Goal: Task Accomplishment & Management: Use online tool/utility

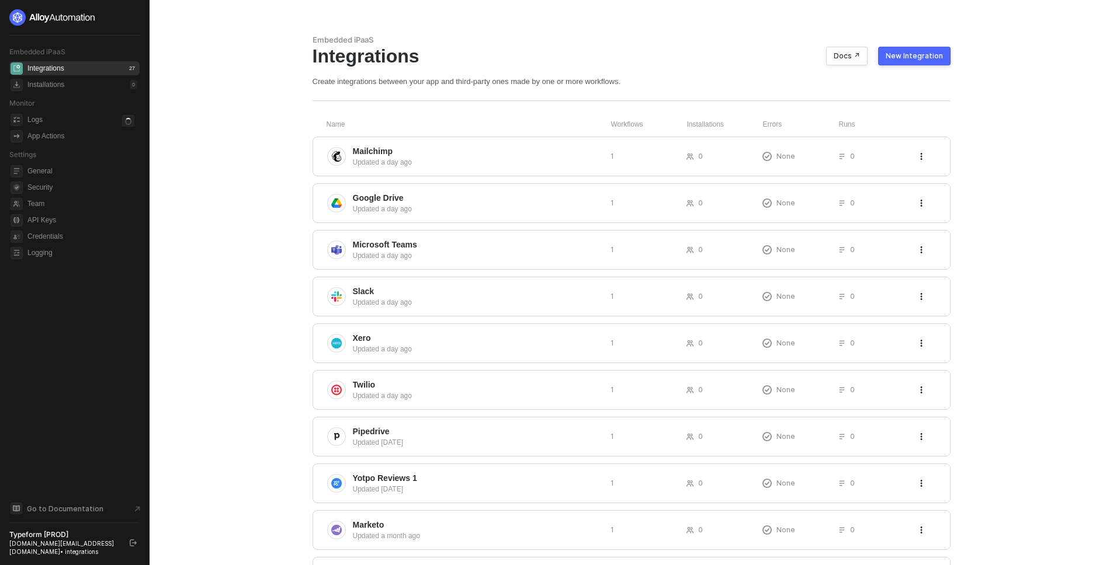
scroll to position [196, 0]
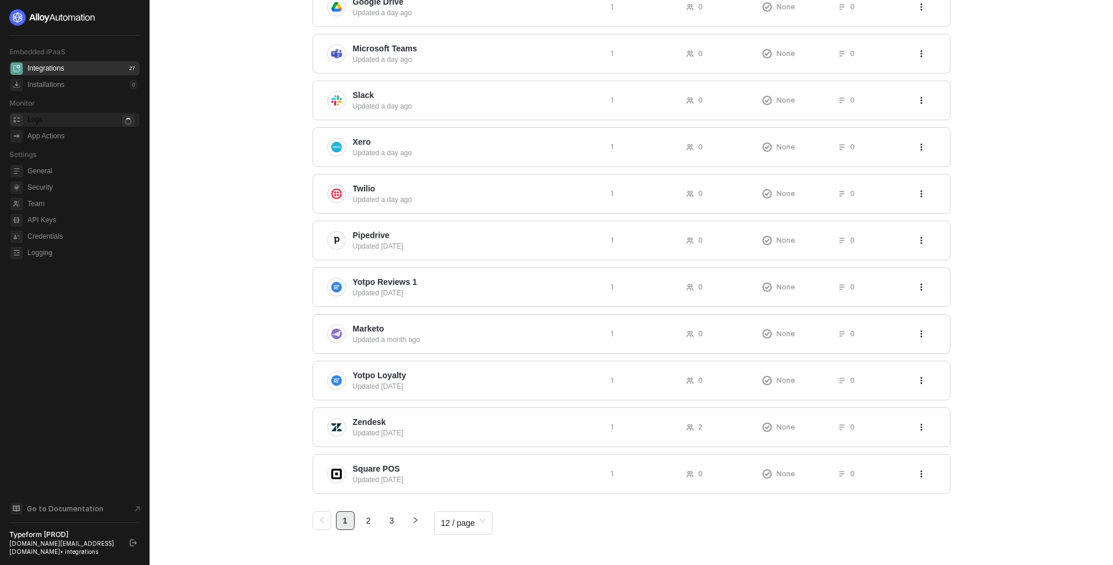
click at [53, 124] on div "Logs" at bounding box center [82, 120] width 110 height 14
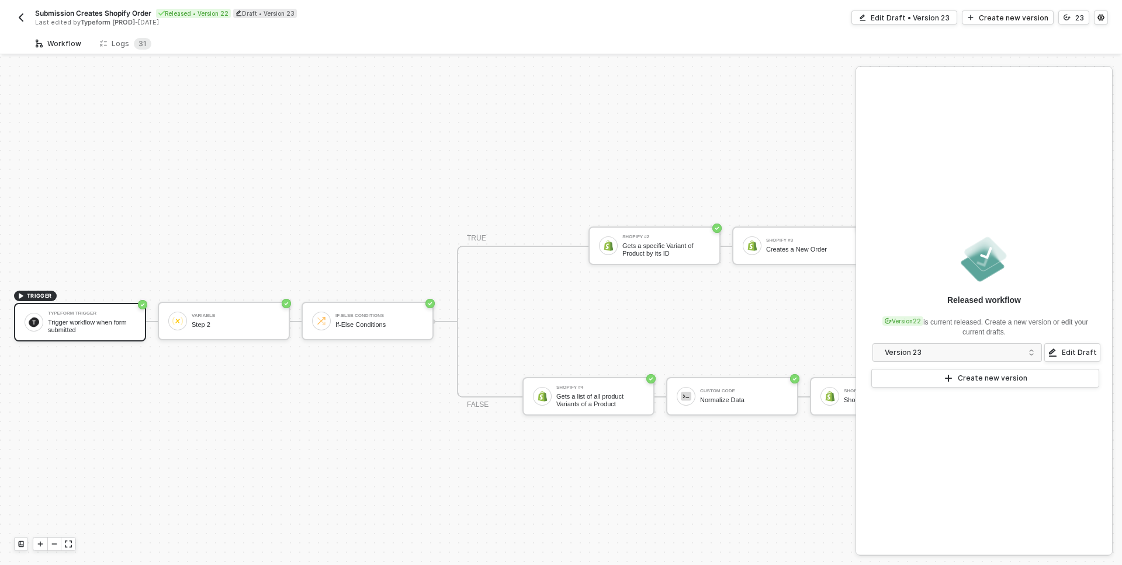
scroll to position [30, 0]
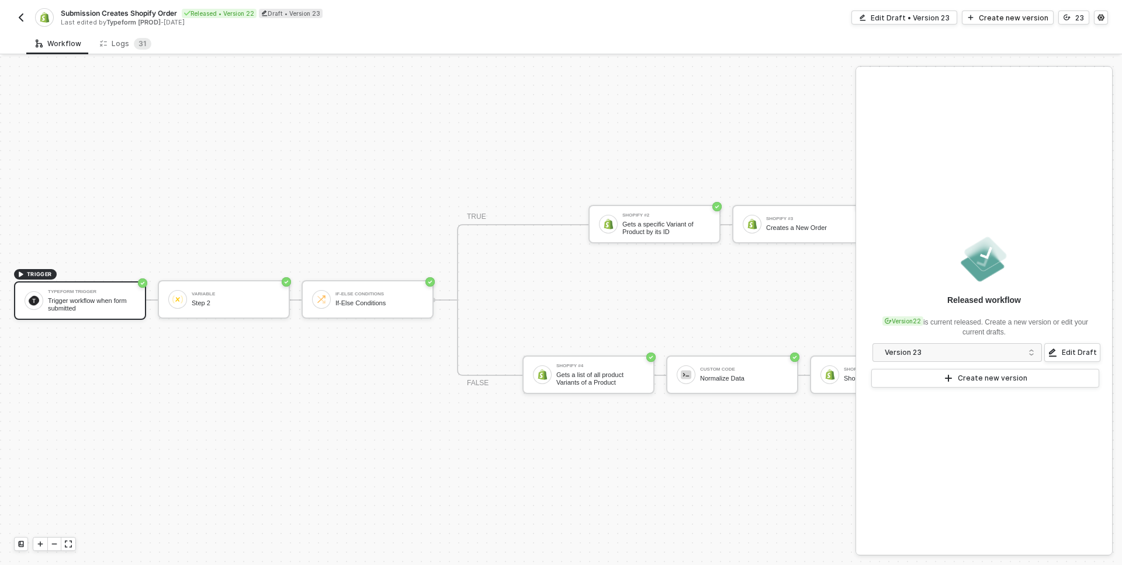
click at [24, 18] on img "button" at bounding box center [20, 17] width 9 height 9
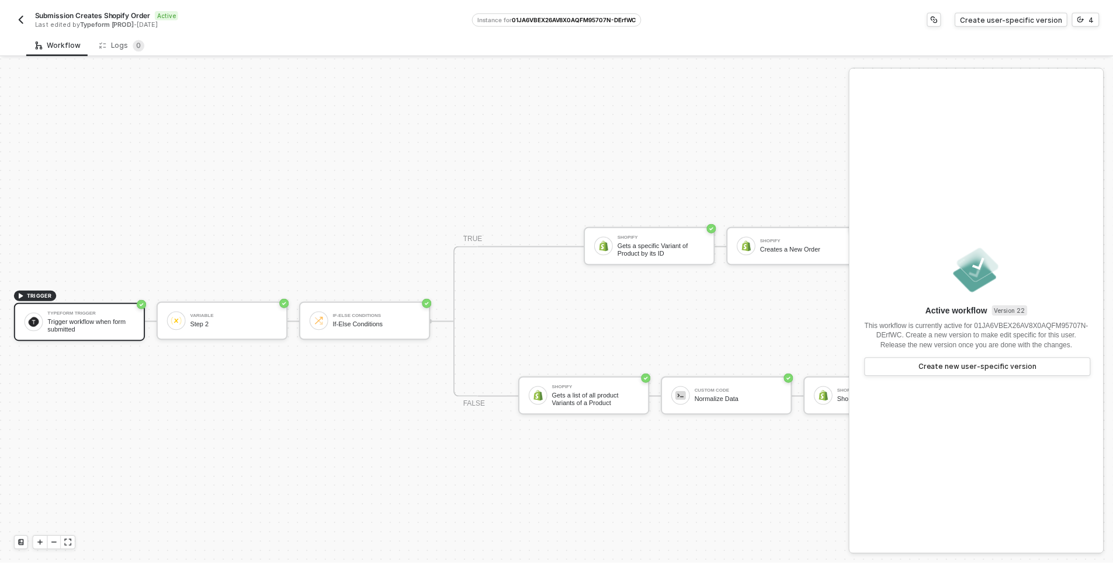
scroll to position [30, 0]
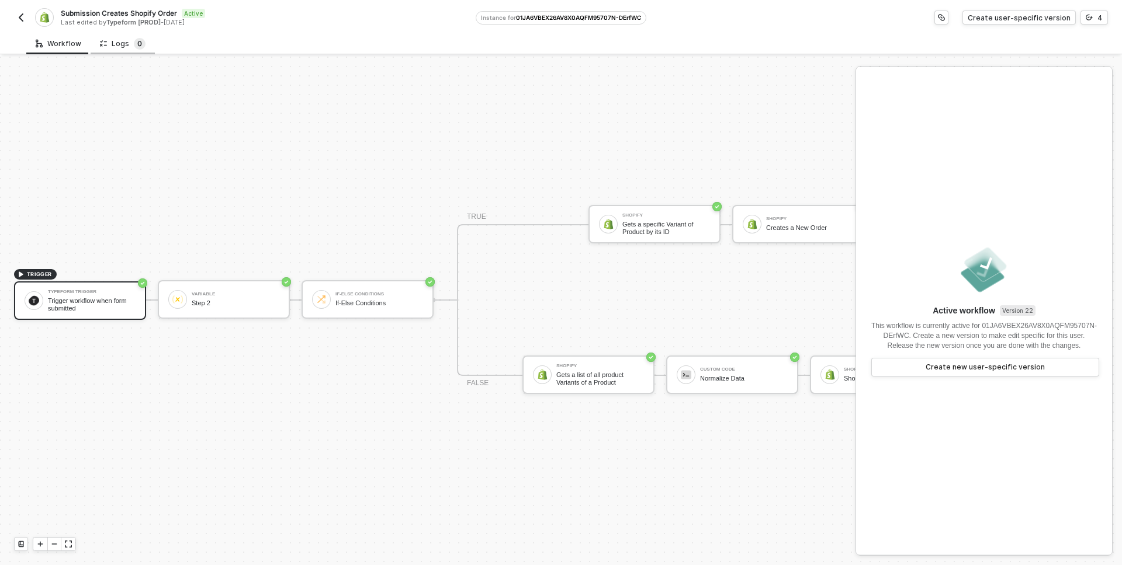
click at [134, 43] on sup "0" at bounding box center [140, 44] width 12 height 12
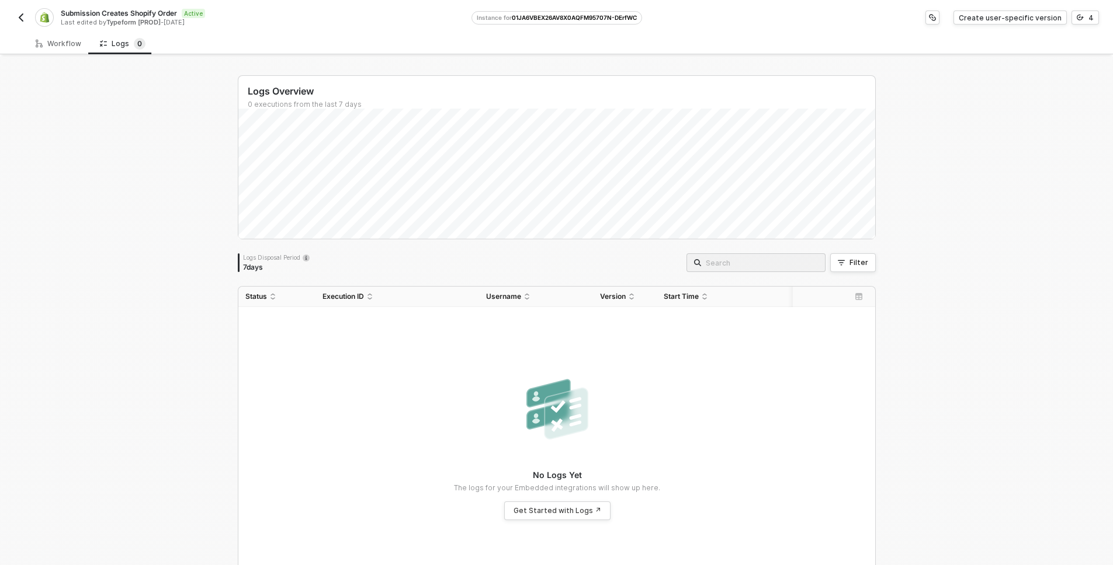
click at [18, 15] on img "button" at bounding box center [20, 17] width 9 height 9
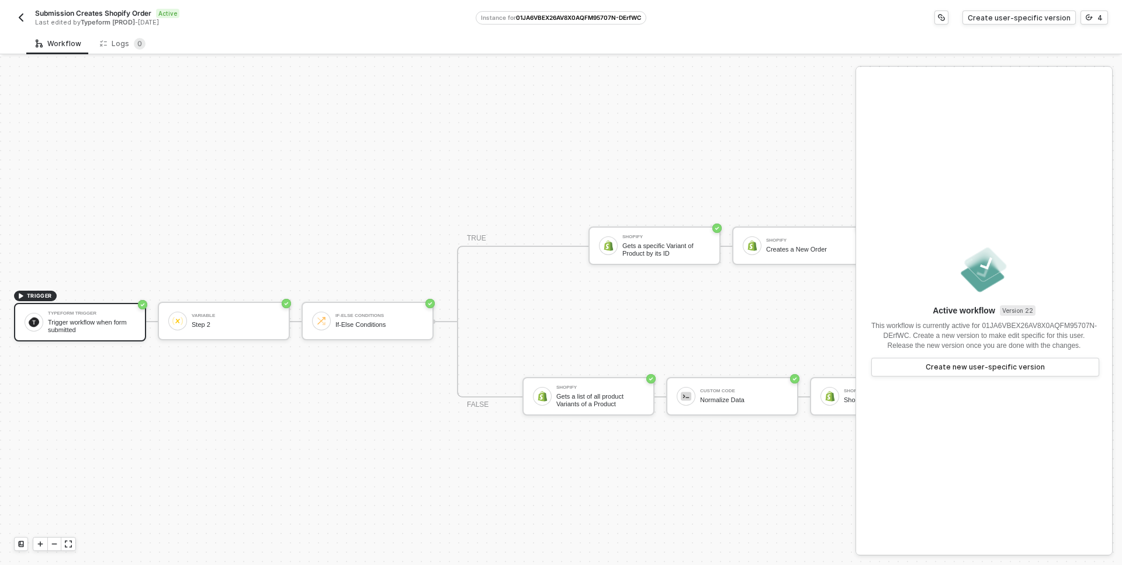
scroll to position [30, 0]
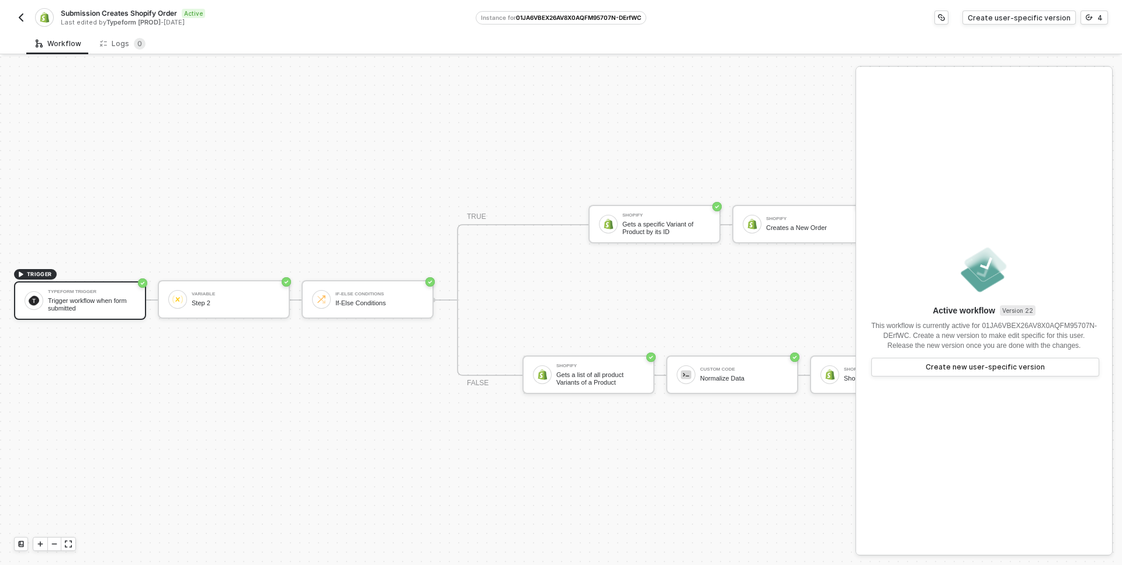
click at [17, 14] on img "button" at bounding box center [20, 17] width 9 height 9
